Goal: Task Accomplishment & Management: Manage account settings

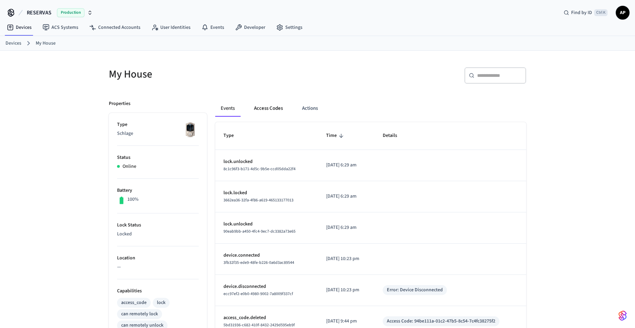
click at [272, 108] on button "Access Codes" at bounding box center [268, 108] width 40 height 16
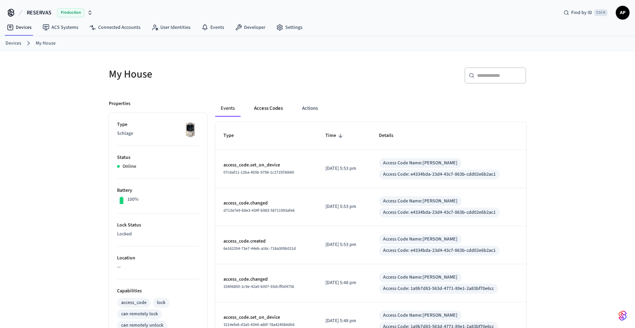
click at [271, 108] on button "Access Codes" at bounding box center [268, 108] width 40 height 16
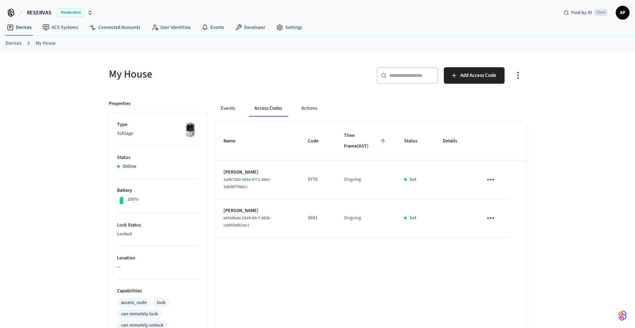
click at [492, 178] on icon "sticky table" at bounding box center [490, 179] width 11 height 11
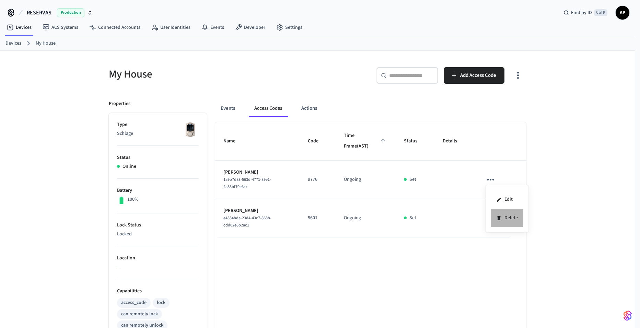
click at [502, 217] on li "Delete" at bounding box center [507, 218] width 33 height 18
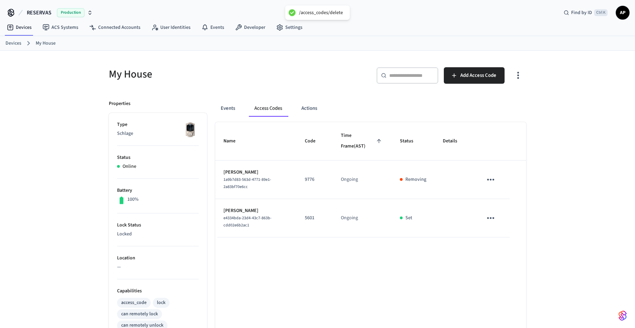
click at [490, 221] on icon "sticky table" at bounding box center [490, 218] width 11 height 11
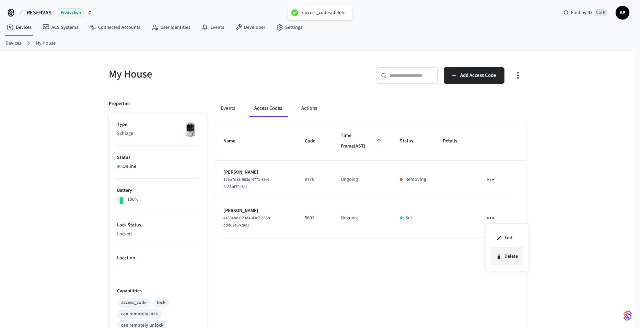
click at [503, 255] on li "Delete" at bounding box center [507, 256] width 33 height 18
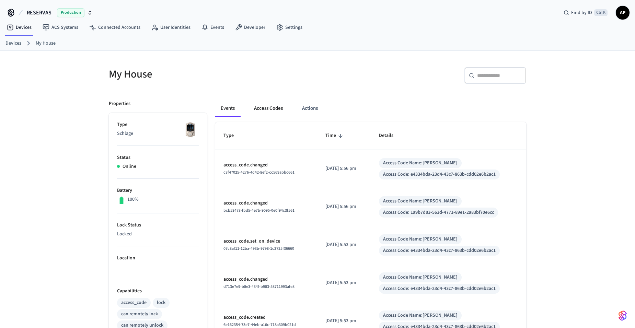
click at [260, 106] on button "Access Codes" at bounding box center [268, 108] width 40 height 16
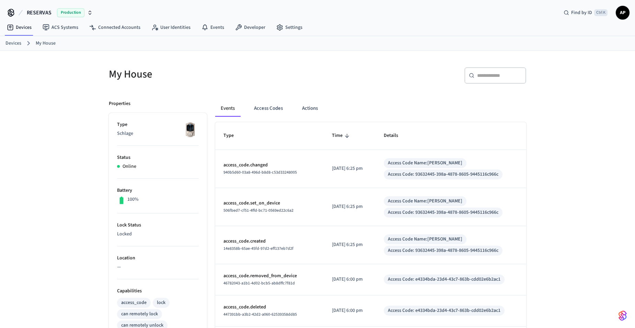
click at [263, 99] on div "Events Access Codes Actions Type Time Details access_code.changed 940b5d60-03a8…" at bounding box center [366, 304] width 319 height 424
click at [273, 110] on button "Access Codes" at bounding box center [268, 108] width 40 height 16
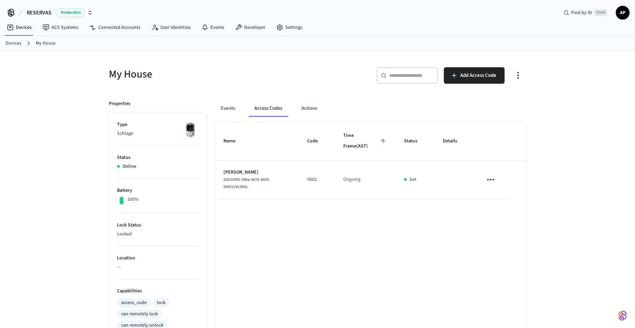
click at [491, 181] on icon "sticky table" at bounding box center [490, 179] width 11 height 11
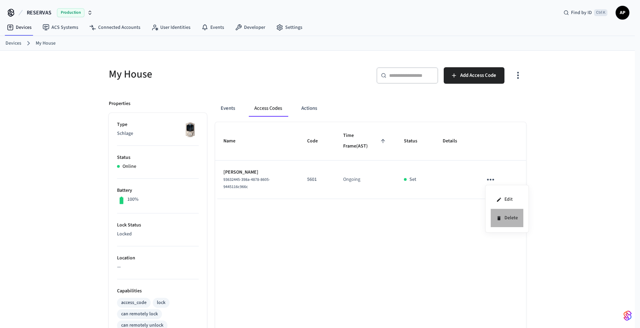
click at [508, 223] on li "Delete" at bounding box center [507, 218] width 33 height 18
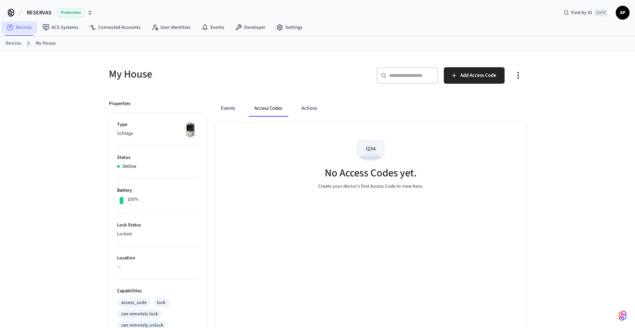
click at [18, 27] on link "Devices" at bounding box center [19, 27] width 36 height 12
